Goal: Task Accomplishment & Management: Complete application form

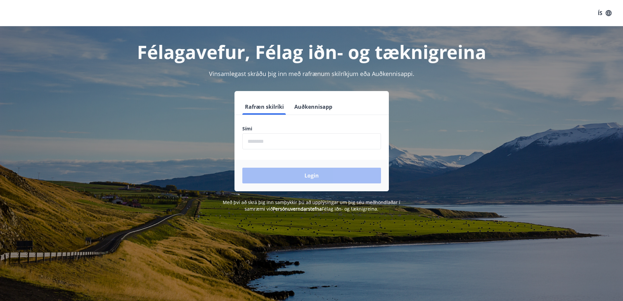
click at [265, 142] on input "phone" at bounding box center [311, 141] width 139 height 16
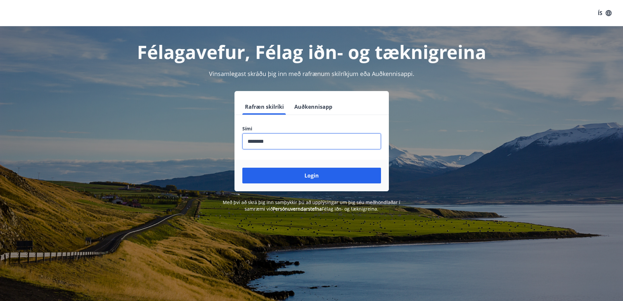
type input "********"
click at [242, 167] on button "Login" at bounding box center [311, 175] width 139 height 16
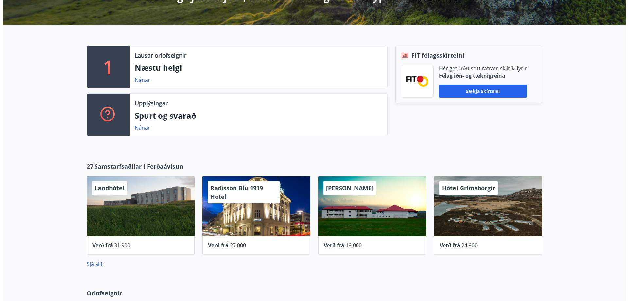
scroll to position [163, 0]
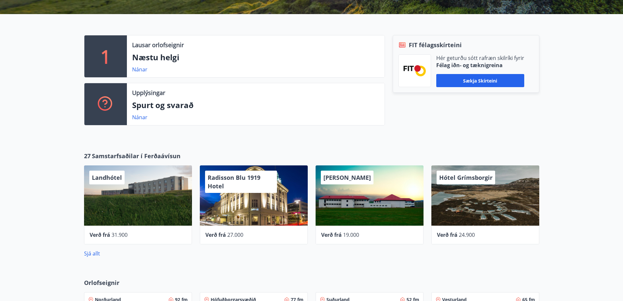
click at [237, 209] on div "Radisson Blu 1919 Hotel" at bounding box center [254, 195] width 108 height 60
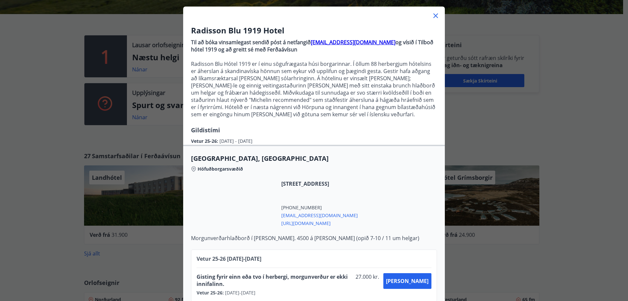
scroll to position [46, 0]
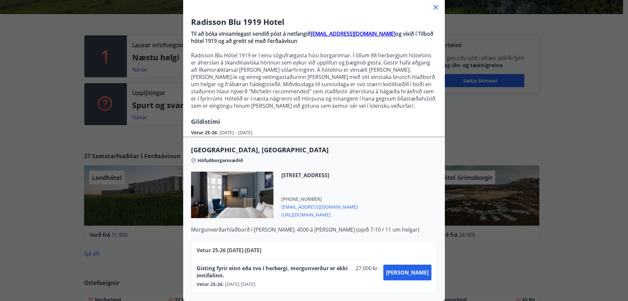
click at [434, 5] on icon at bounding box center [435, 7] width 5 height 5
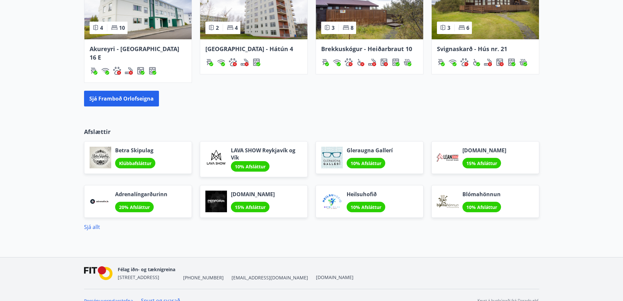
scroll to position [493, 0]
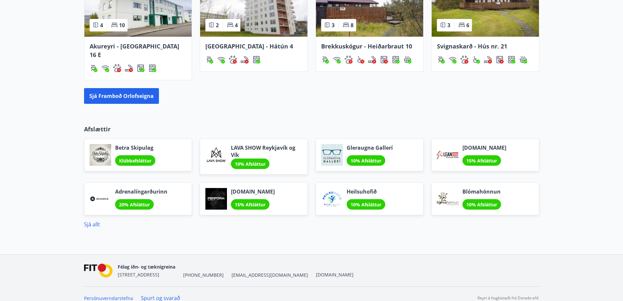
drag, startPoint x: 348, startPoint y: 140, endPoint x: 342, endPoint y: 140, distance: 6.2
click at [342, 144] on div at bounding box center [332, 155] width 22 height 22
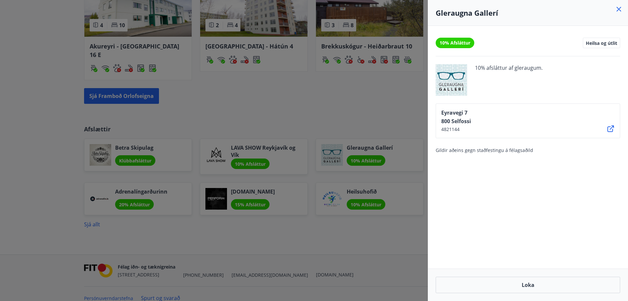
click at [619, 10] on icon at bounding box center [619, 9] width 8 height 8
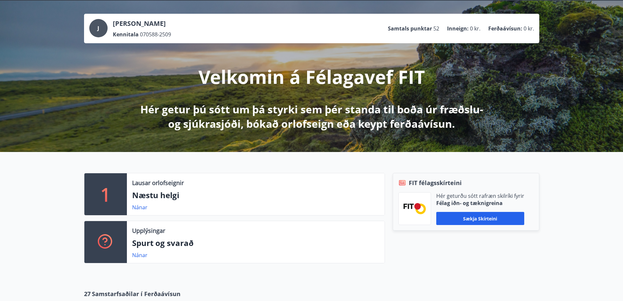
scroll to position [0, 0]
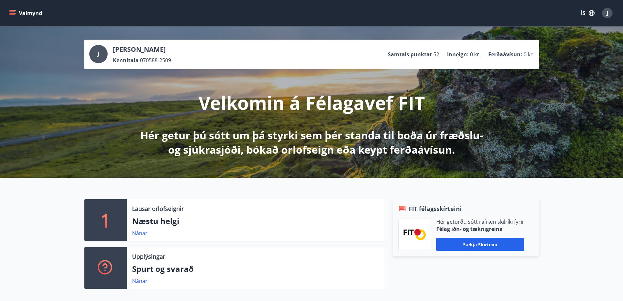
click at [11, 13] on icon "menu" at bounding box center [12, 13] width 7 height 7
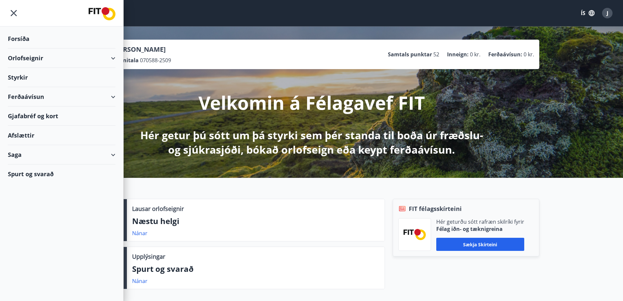
click at [28, 135] on div "Afslættir" at bounding box center [62, 135] width 108 height 19
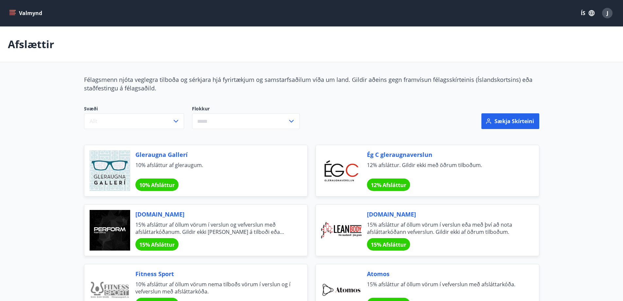
click at [13, 10] on icon "menu" at bounding box center [12, 10] width 7 height 1
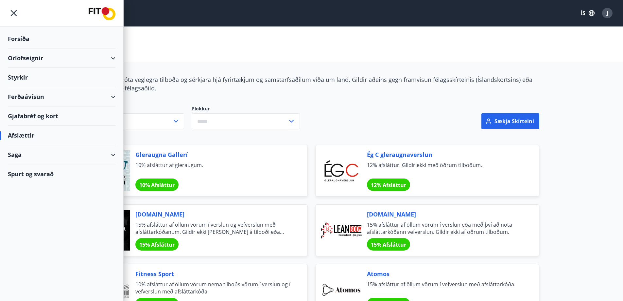
click at [50, 99] on div "Ferðaávísun" at bounding box center [62, 96] width 108 height 19
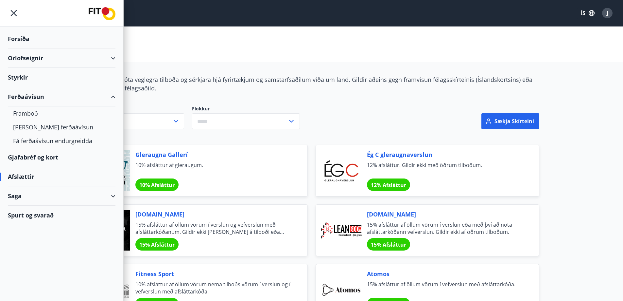
click at [52, 97] on div "Ferðaávísun" at bounding box center [62, 96] width 108 height 19
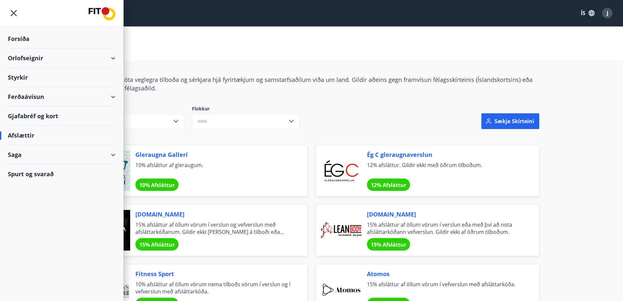
click at [24, 76] on div "Styrkir" at bounding box center [62, 77] width 108 height 19
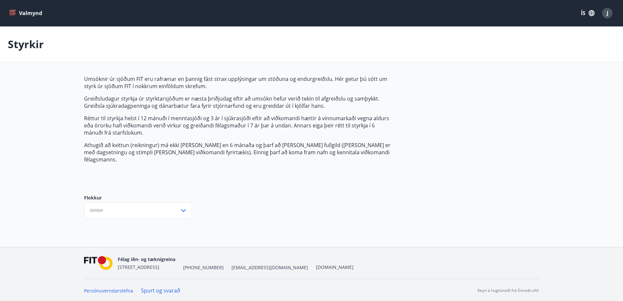
type input "***"
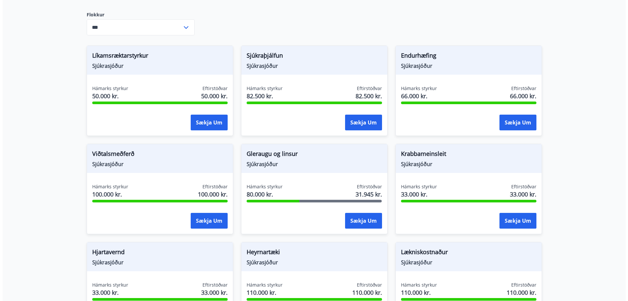
scroll to position [196, 0]
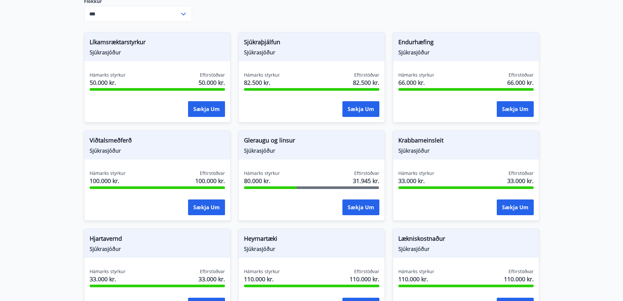
click at [0, 159] on main "Styrkir Umsóknir úr sjóðum FIT eru rafrænar en þannig fást strax upplýsingar um…" at bounding box center [311, 176] width 623 height 692
click at [305, 147] on span "Sjúkrasjóður" at bounding box center [311, 150] width 135 height 7
click at [358, 199] on button "Sækja um" at bounding box center [360, 207] width 37 height 16
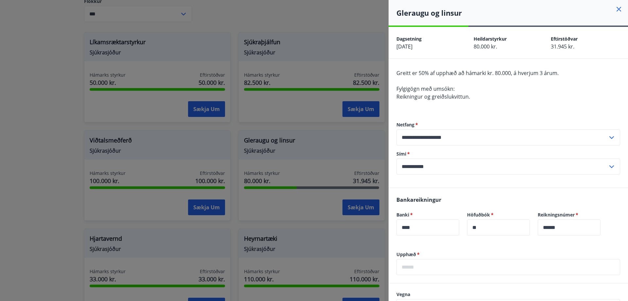
click at [615, 7] on icon at bounding box center [619, 9] width 8 height 8
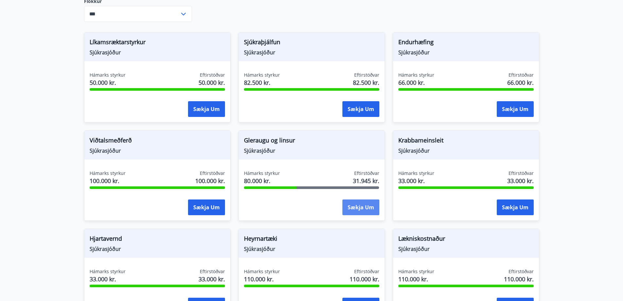
click at [353, 201] on button "Sækja um" at bounding box center [360, 207] width 37 height 16
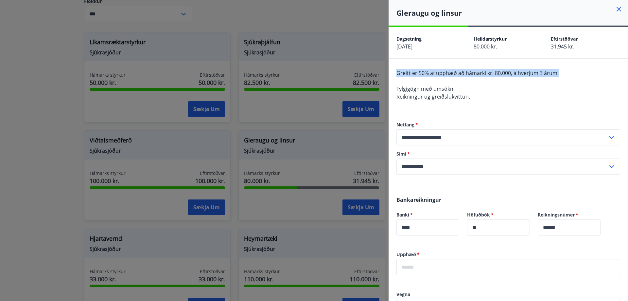
drag, startPoint x: 395, startPoint y: 70, endPoint x: 563, endPoint y: 72, distance: 168.1
click at [563, 72] on div "**********" at bounding box center [507, 123] width 239 height 129
copy span "Greitt er 50% af upphæð að hámarki kr. 80.000, á hverjum 3 árum."
